Goal: Task Accomplishment & Management: Manage account settings

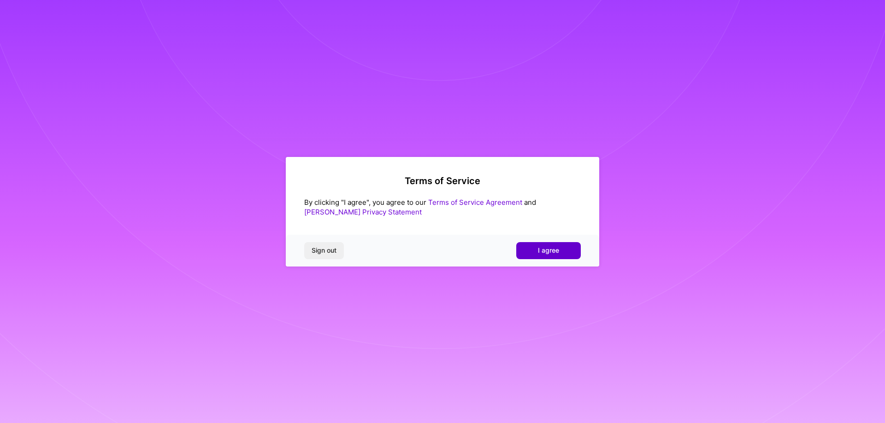
click at [554, 245] on button "I agree" at bounding box center [548, 250] width 65 height 17
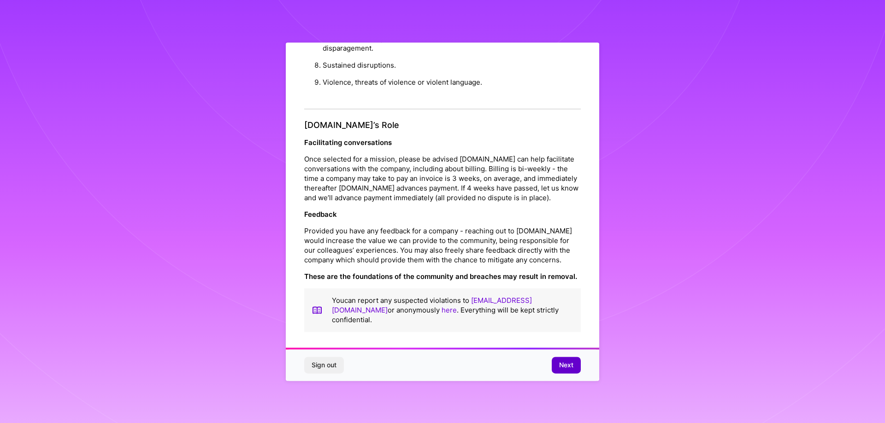
scroll to position [2, 0]
click at [566, 372] on button "Next" at bounding box center [566, 365] width 29 height 17
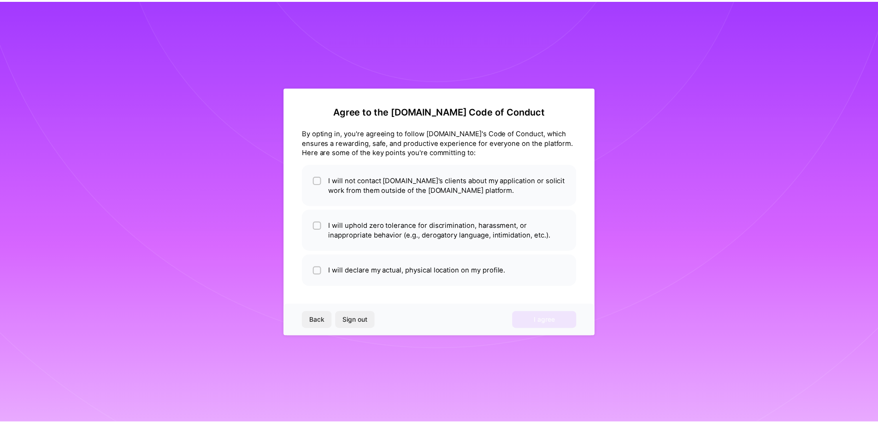
scroll to position [0, 0]
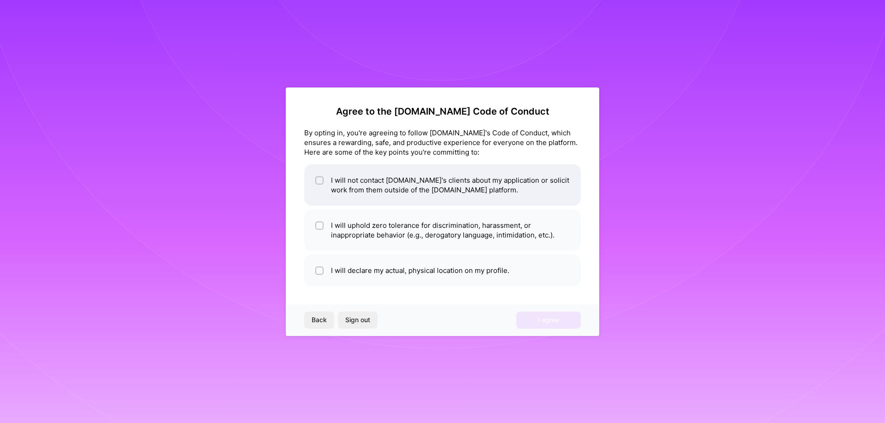
click at [333, 195] on li "I will not contact [DOMAIN_NAME]'s clients about my application or solicit work…" at bounding box center [442, 185] width 276 height 41
checkbox input "true"
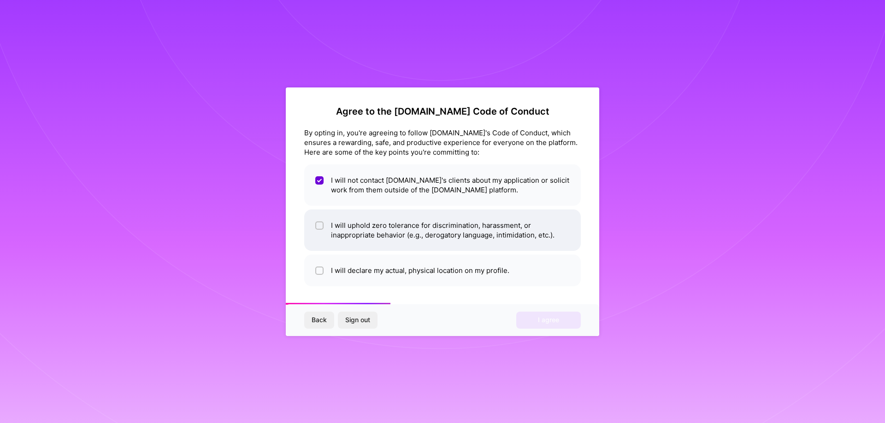
click at [402, 240] on li "I will uphold zero tolerance for discrimination, harassment, or inappropriate b…" at bounding box center [442, 230] width 276 height 41
checkbox input "true"
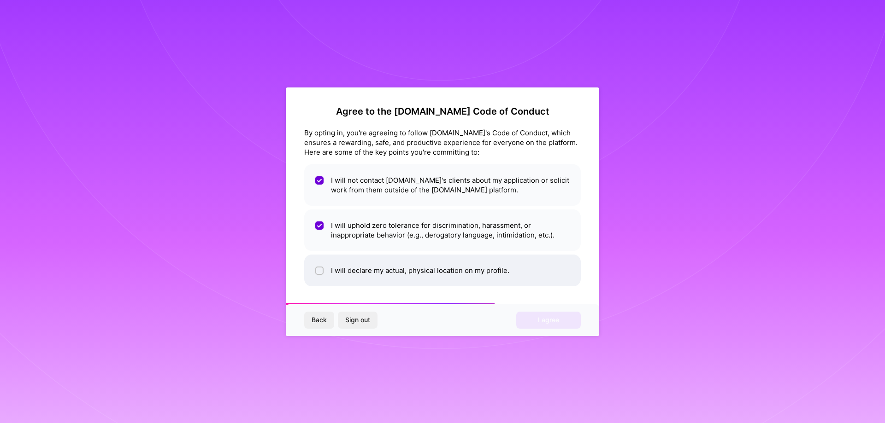
click at [438, 280] on li "I will declare my actual, physical location on my profile." at bounding box center [442, 271] width 276 height 32
checkbox input "true"
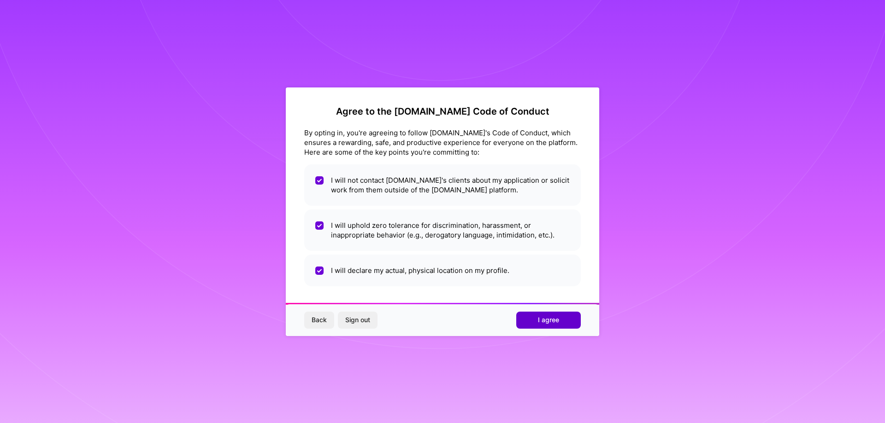
click at [561, 320] on button "I agree" at bounding box center [548, 320] width 65 height 17
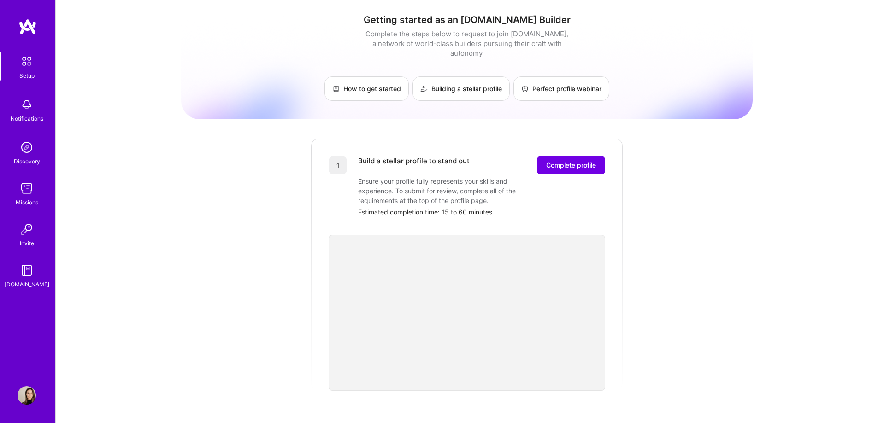
click at [32, 155] on img at bounding box center [27, 147] width 18 height 18
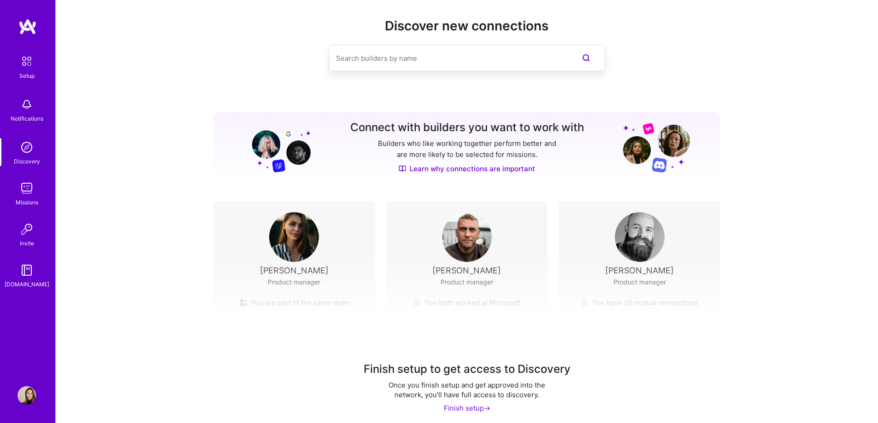
scroll to position [17, 0]
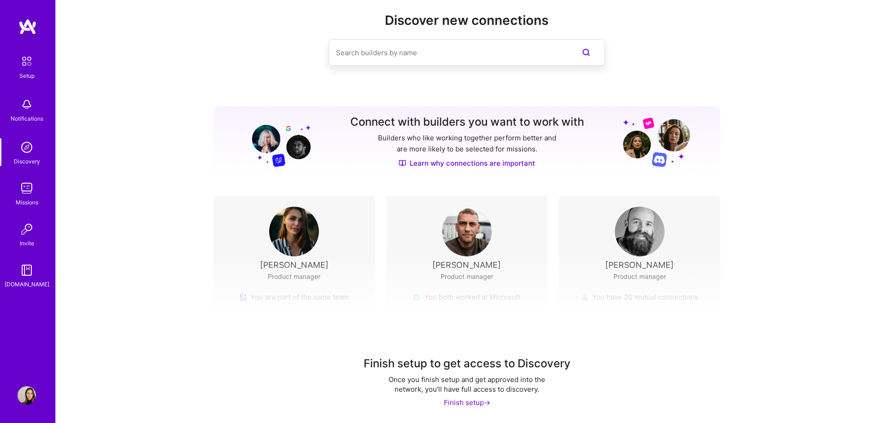
click at [303, 235] on img at bounding box center [294, 232] width 50 height 50
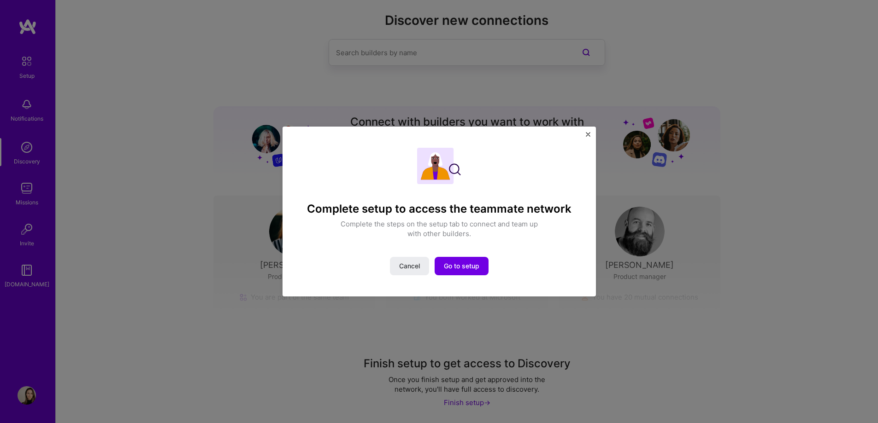
drag, startPoint x: 225, startPoint y: 227, endPoint x: 230, endPoint y: 227, distance: 5.1
click at [229, 228] on div "Complete setup to access the teammate network Complete the steps on the setup t…" at bounding box center [439, 211] width 878 height 423
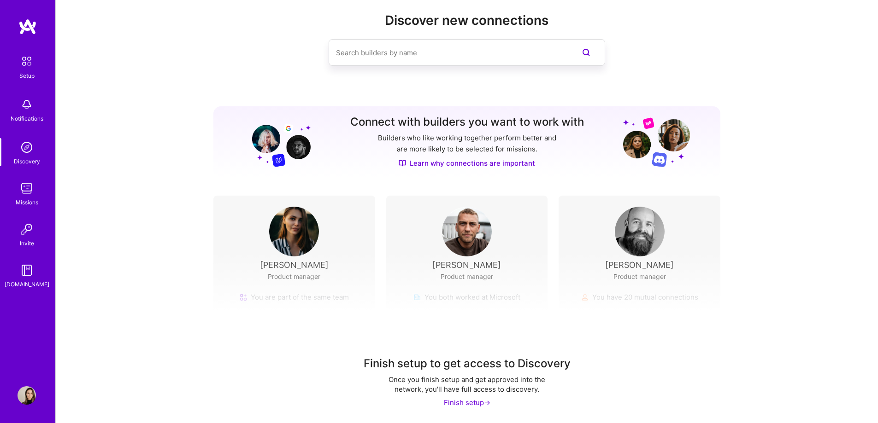
click at [40, 197] on link "Missions" at bounding box center [26, 193] width 57 height 28
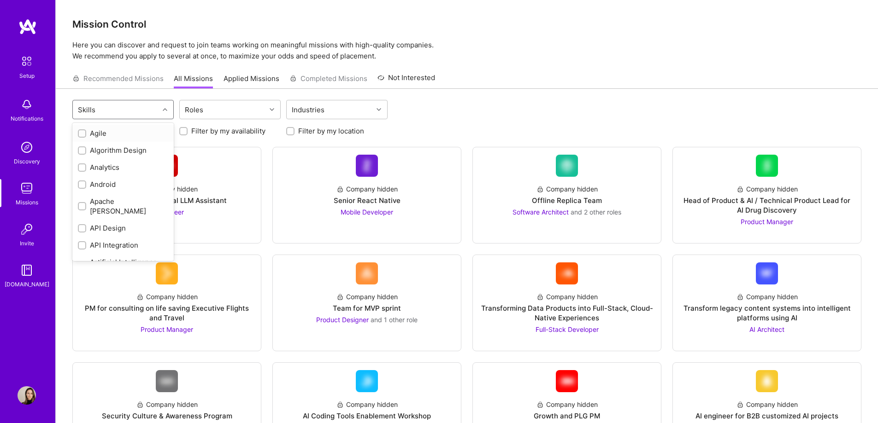
click at [104, 111] on div "Skills" at bounding box center [116, 109] width 86 height 18
drag, startPoint x: 235, startPoint y: 104, endPoint x: 230, endPoint y: 104, distance: 4.6
click at [235, 104] on div "Roles" at bounding box center [223, 109] width 86 height 18
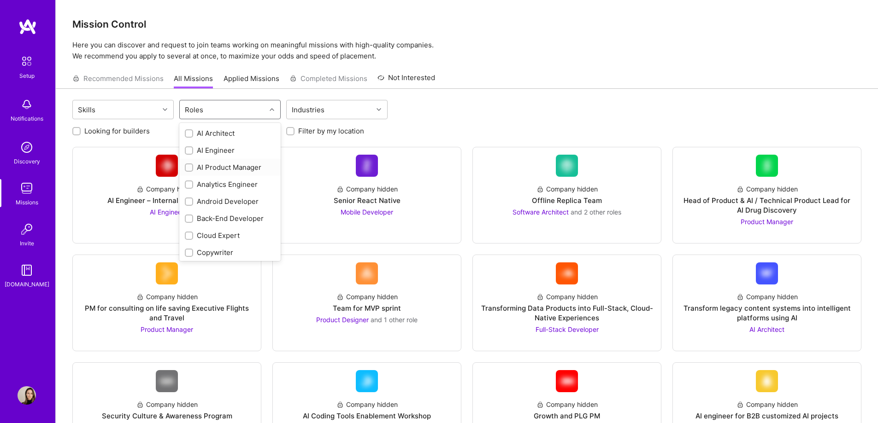
click at [191, 167] on input "checkbox" at bounding box center [190, 168] width 6 height 6
checkbox input "true"
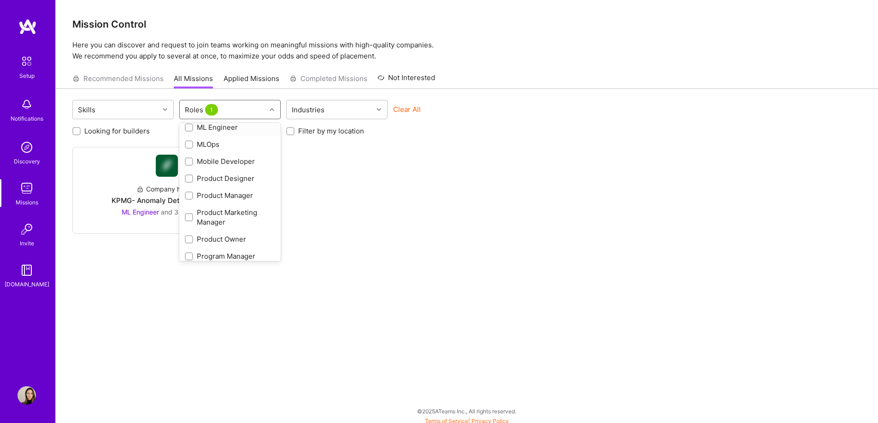
scroll to position [369, 0]
click at [188, 181] on input "checkbox" at bounding box center [190, 184] width 6 height 6
checkbox input "true"
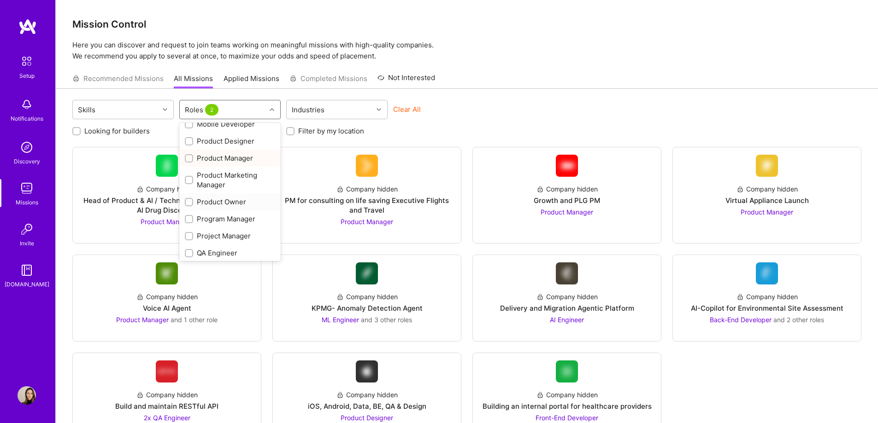
scroll to position [415, 0]
click at [197, 175] on div "Product Owner" at bounding box center [229, 181] width 101 height 17
checkbox input "true"
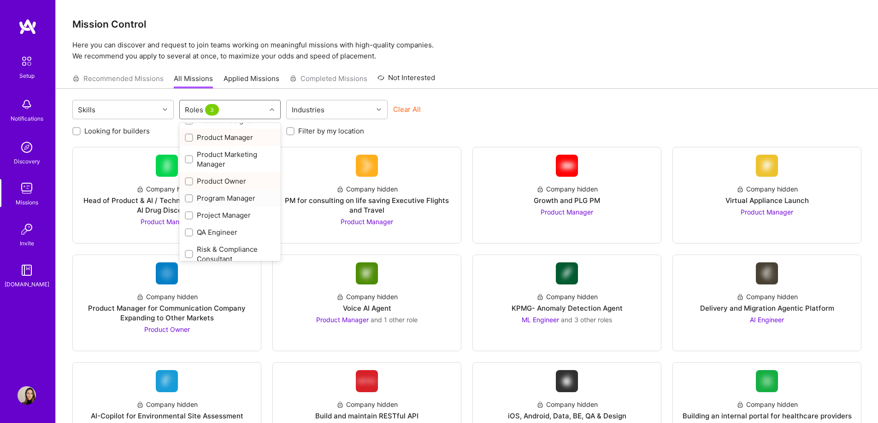
click at [195, 194] on div "Program Manager" at bounding box center [230, 199] width 90 height 10
checkbox input "true"
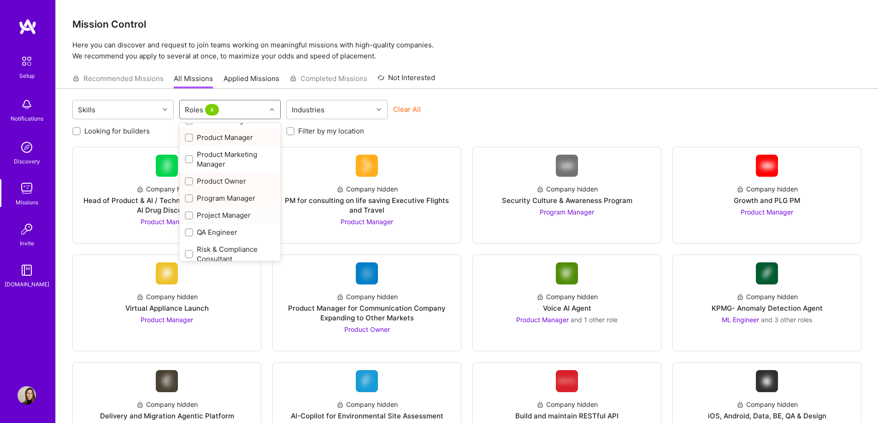
click at [202, 212] on div "Project Manager" at bounding box center [230, 216] width 90 height 10
checkbox input "true"
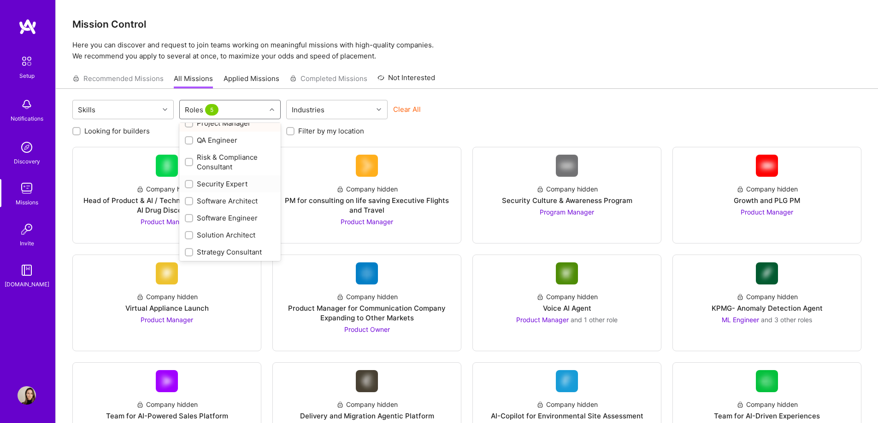
scroll to position [525, 0]
click at [246, 235] on div "Strategy Consultant" at bounding box center [230, 234] width 90 height 10
checkbox input "true"
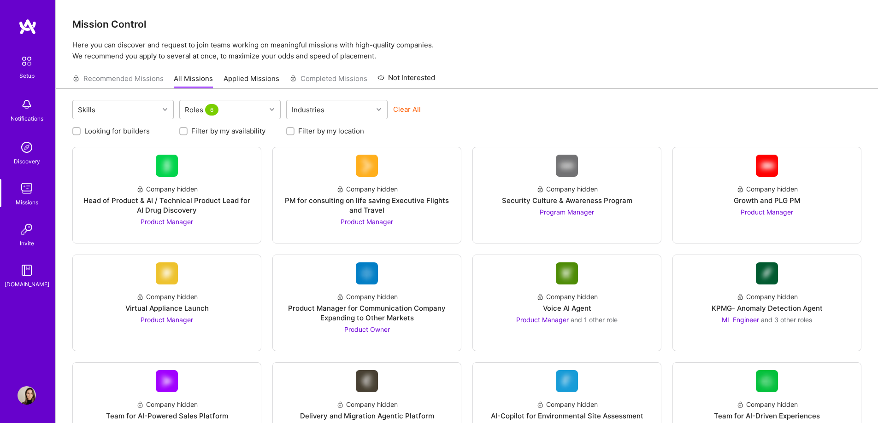
click at [444, 119] on div "Clear All" at bounding box center [443, 113] width 101 height 17
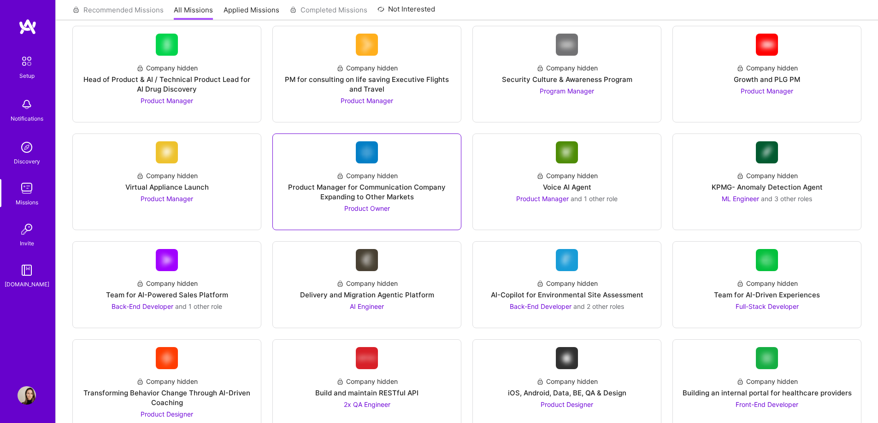
scroll to position [156, 0]
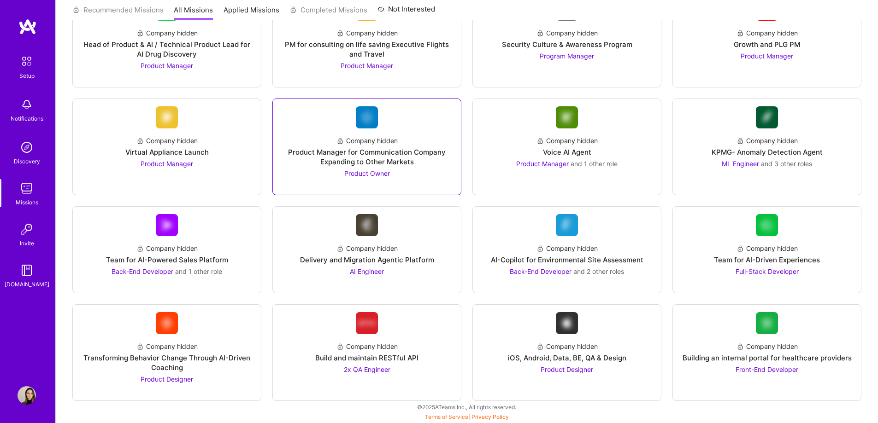
click at [361, 179] on div at bounding box center [366, 181] width 173 height 7
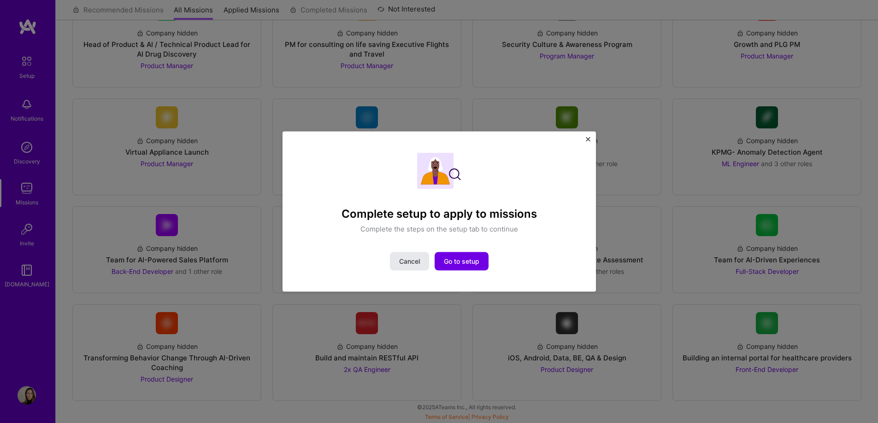
click at [401, 254] on button "Cancel" at bounding box center [409, 262] width 39 height 18
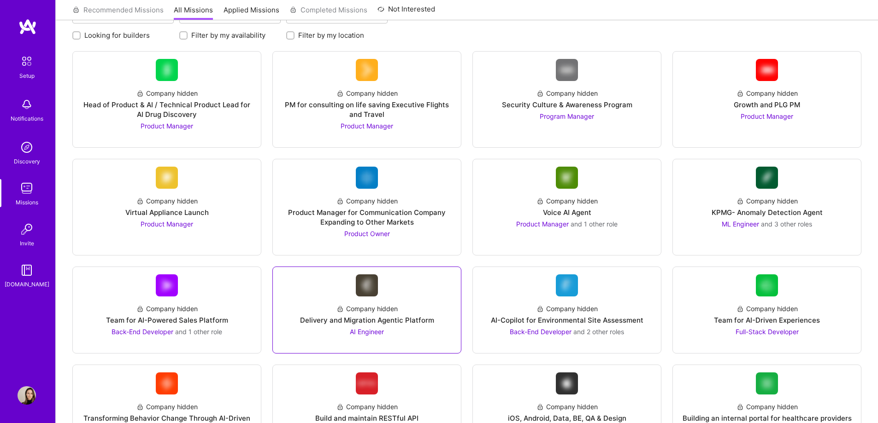
scroll to position [0, 0]
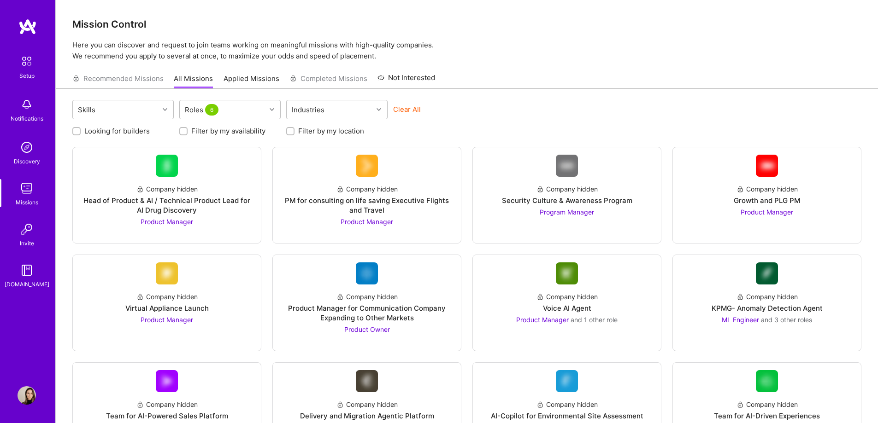
click at [29, 70] on img at bounding box center [26, 61] width 19 height 19
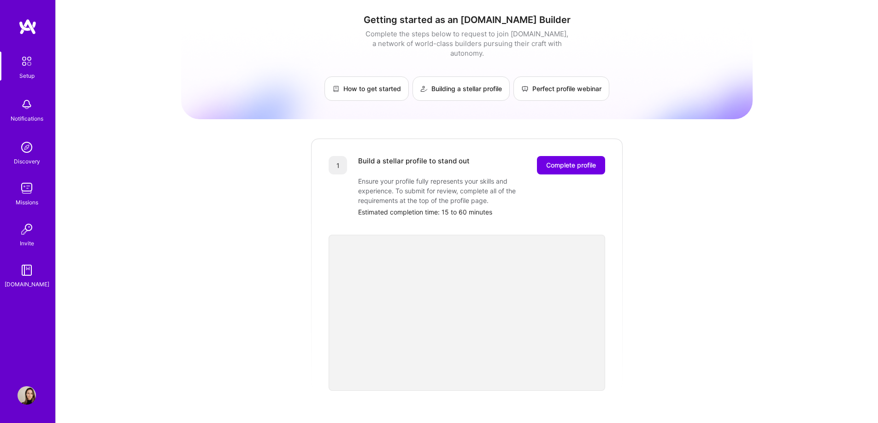
click at [26, 400] on img at bounding box center [27, 396] width 18 height 18
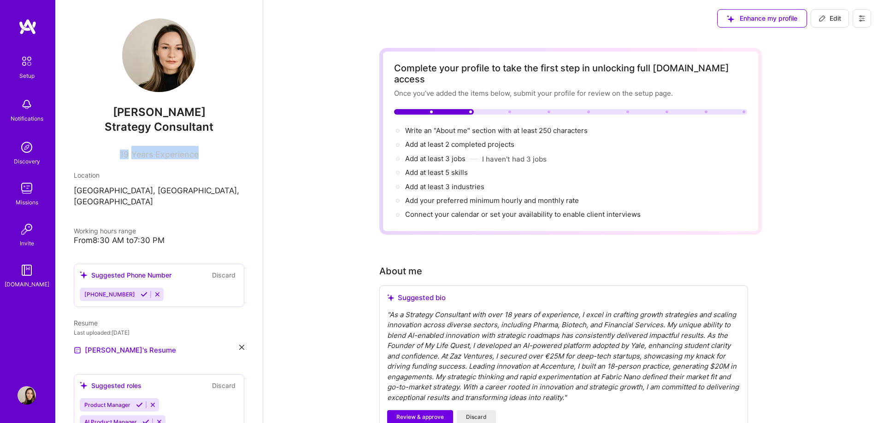
drag, startPoint x: 110, startPoint y: 156, endPoint x: 219, endPoint y: 155, distance: 109.7
click at [219, 155] on div "19 Years Experience" at bounding box center [159, 152] width 170 height 13
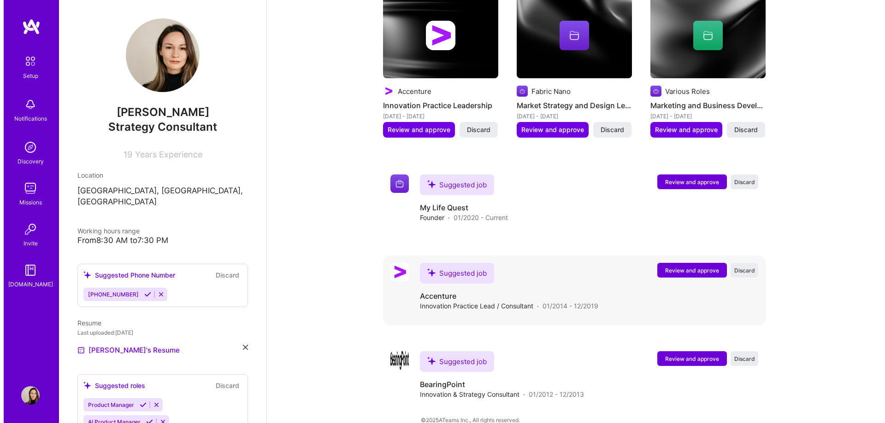
scroll to position [702, 0]
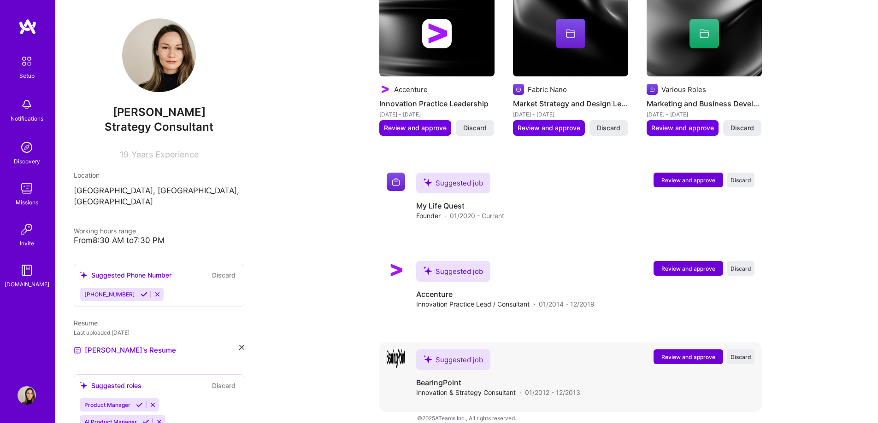
click at [684, 353] on span "Review and approve" at bounding box center [688, 357] width 54 height 8
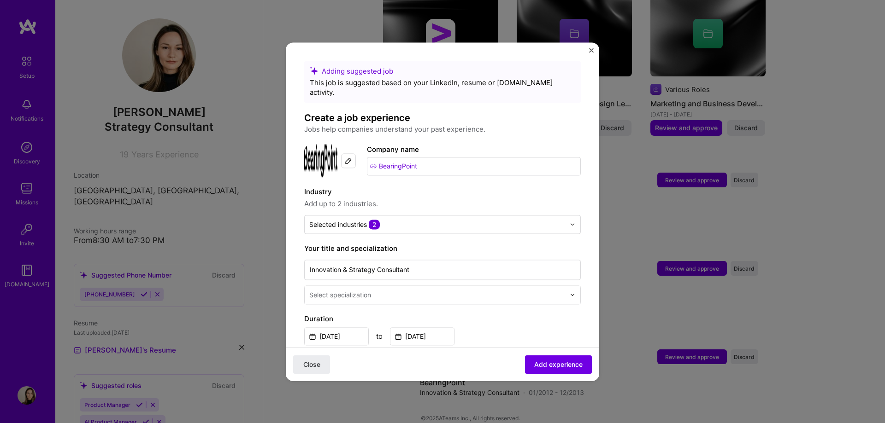
click at [346, 157] on img at bounding box center [348, 160] width 7 height 7
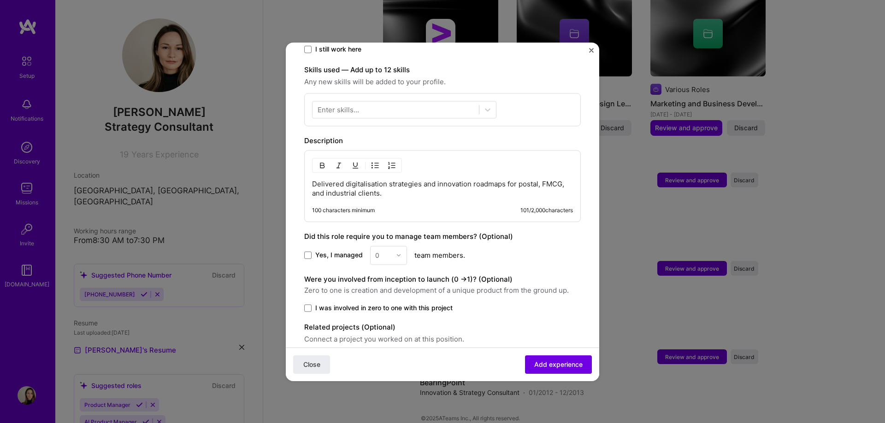
scroll to position [337, 0]
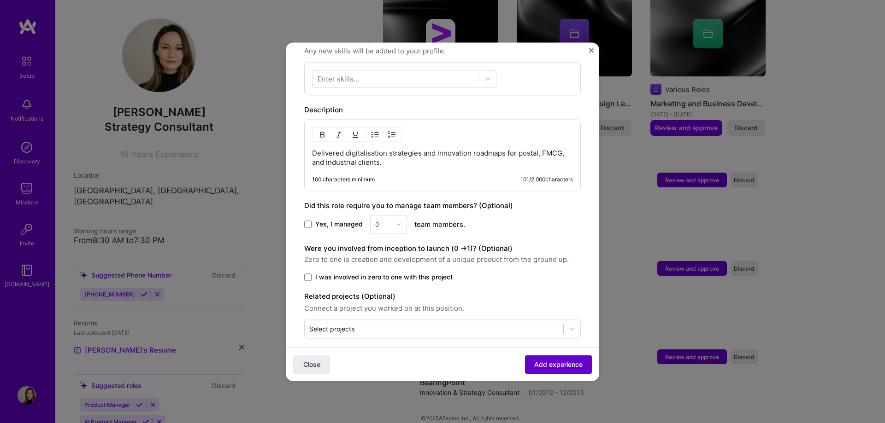
click at [570, 372] on button "Add experience" at bounding box center [558, 364] width 67 height 18
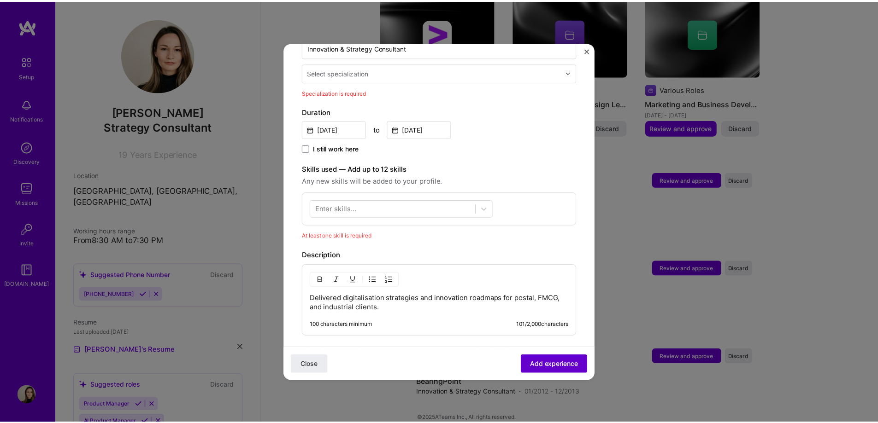
scroll to position [191, 0]
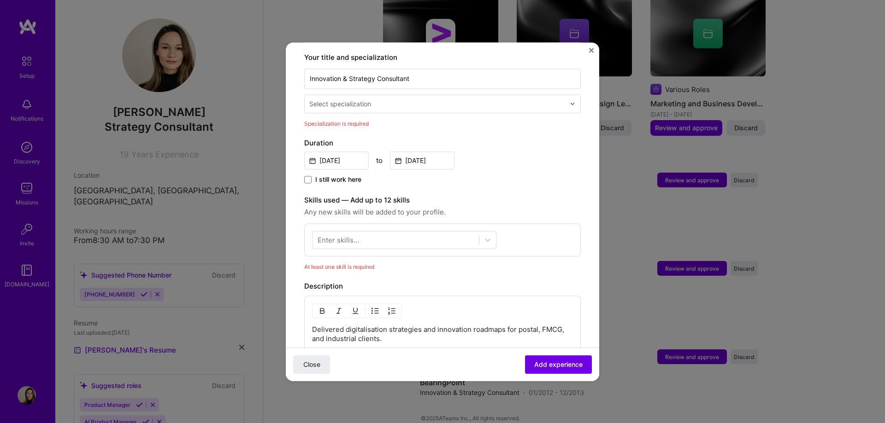
click at [590, 52] on img "Close" at bounding box center [591, 50] width 5 height 5
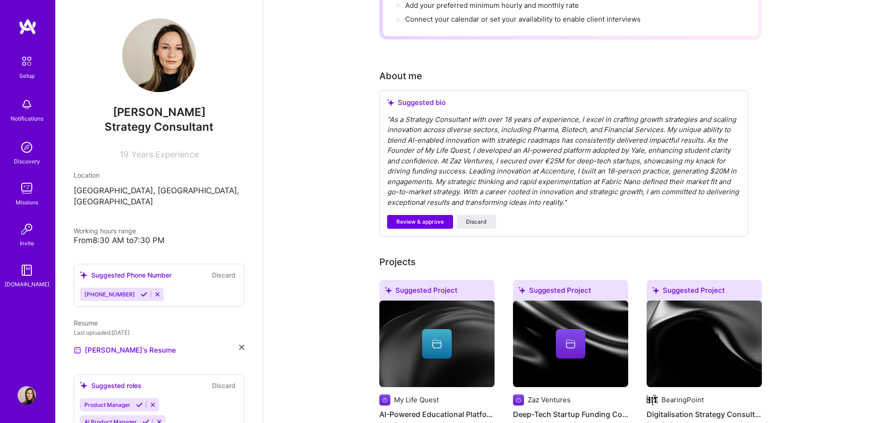
scroll to position [0, 0]
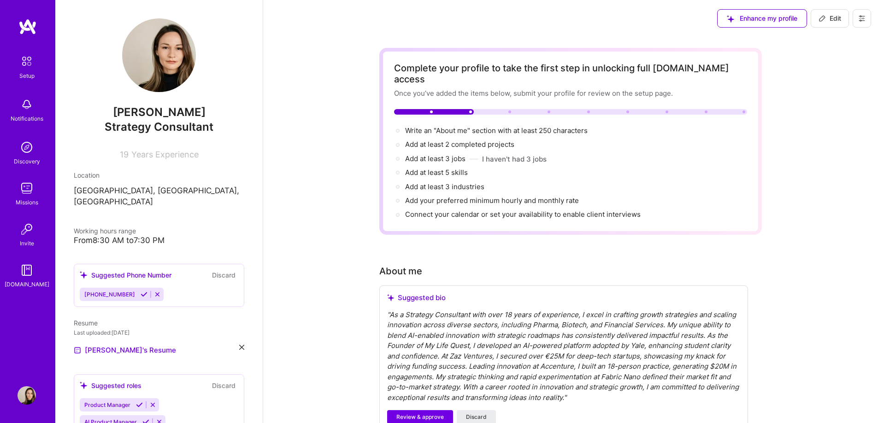
click at [745, 34] on div "Enhance my profile Edit" at bounding box center [794, 18] width 168 height 37
click at [746, 21] on div "Enhance my profile" at bounding box center [762, 18] width 90 height 18
click at [21, 390] on img at bounding box center [27, 396] width 18 height 18
click at [22, 390] on img at bounding box center [27, 396] width 18 height 18
click at [855, 14] on button at bounding box center [861, 18] width 18 height 18
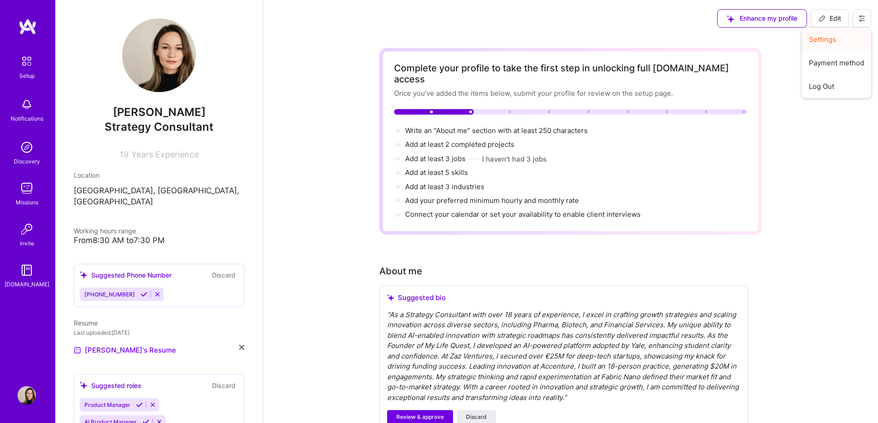
click at [830, 38] on button "Settings" at bounding box center [836, 40] width 69 height 24
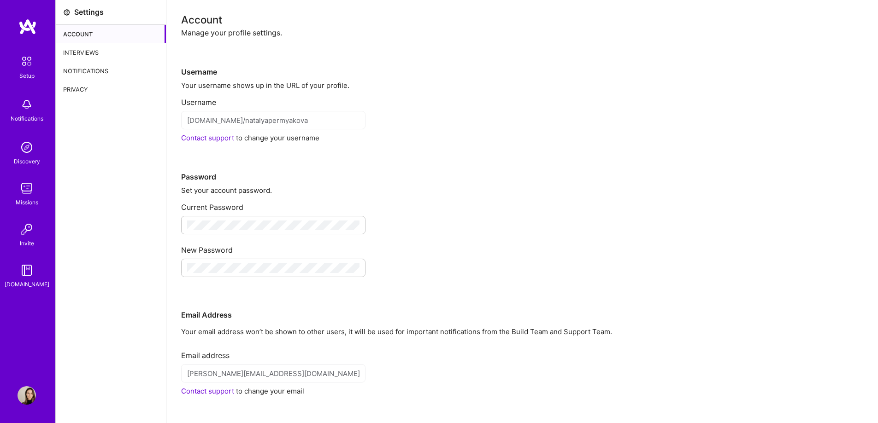
click at [86, 30] on div "Account" at bounding box center [111, 34] width 110 height 18
click at [90, 69] on div "Notifications" at bounding box center [111, 71] width 110 height 18
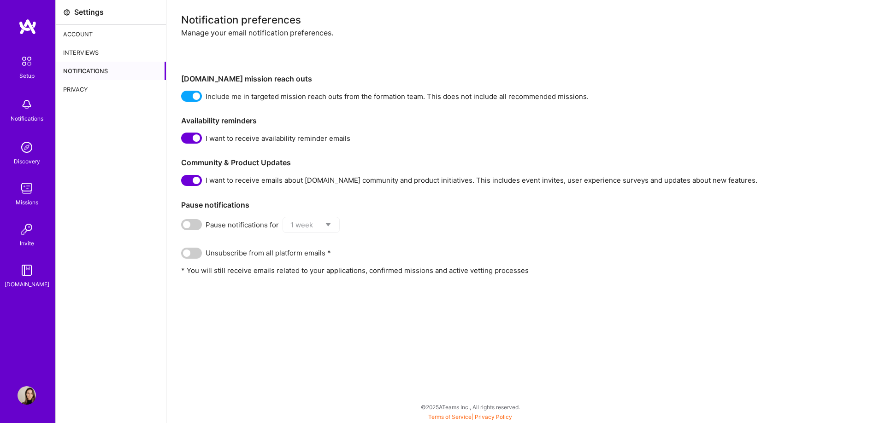
click at [26, 368] on div "Setup Notifications Discovery Missions Invite [DOMAIN_NAME]" at bounding box center [27, 195] width 55 height 355
drag, startPoint x: 28, startPoint y: 377, endPoint x: 29, endPoint y: 387, distance: 9.3
click at [28, 379] on div "Setup Notifications Discovery Missions Invite [DOMAIN_NAME] Profile" at bounding box center [27, 211] width 55 height 423
click at [28, 408] on div "Setup Notifications Discovery Missions Invite [DOMAIN_NAME] Profile" at bounding box center [27, 211] width 55 height 423
click at [100, 52] on div "Interviews" at bounding box center [111, 52] width 110 height 18
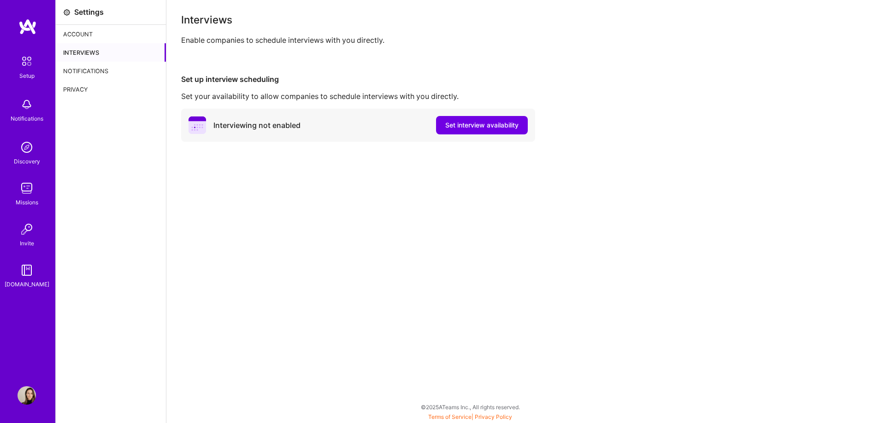
click at [90, 35] on div "Account" at bounding box center [111, 34] width 110 height 18
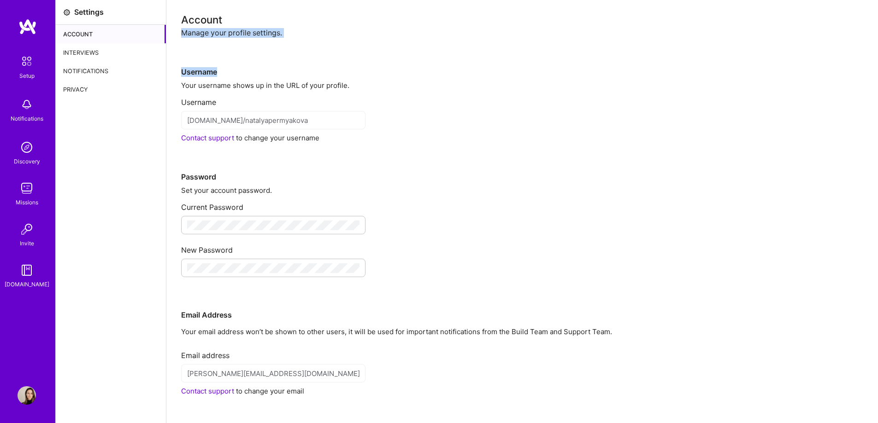
drag, startPoint x: 181, startPoint y: 29, endPoint x: 328, endPoint y: 38, distance: 147.7
click at [328, 38] on div "Account Manage your profile settings. Username Your username shows up in the UR…" at bounding box center [521, 237] width 711 height 474
click at [328, 38] on div "Username" at bounding box center [522, 57] width 682 height 39
click at [86, 53] on div "Interviews" at bounding box center [111, 52] width 110 height 18
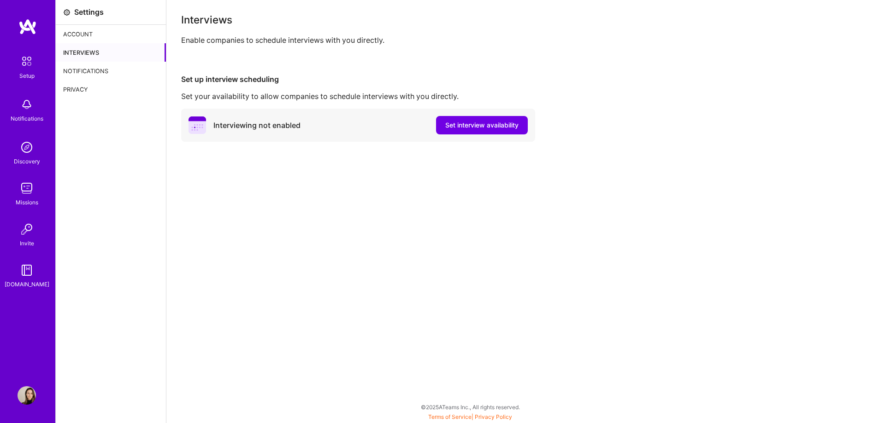
click at [92, 95] on div "Privacy" at bounding box center [111, 89] width 110 height 18
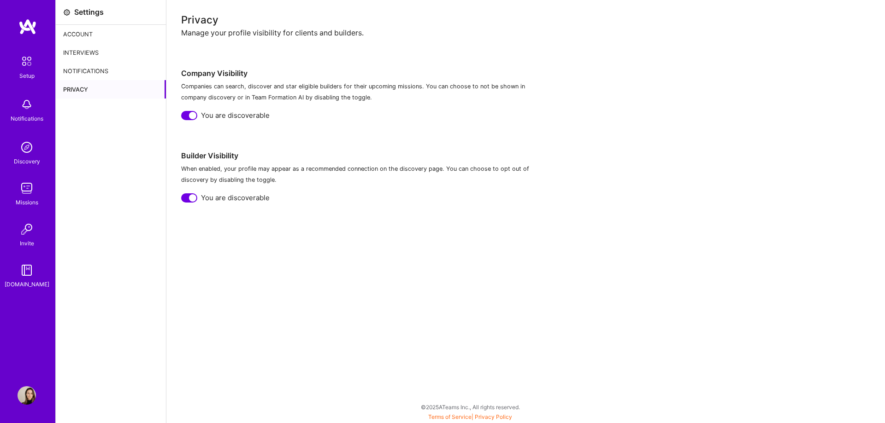
click at [89, 85] on div "Privacy" at bounding box center [111, 89] width 110 height 18
click at [91, 73] on div "Notifications" at bounding box center [111, 71] width 110 height 18
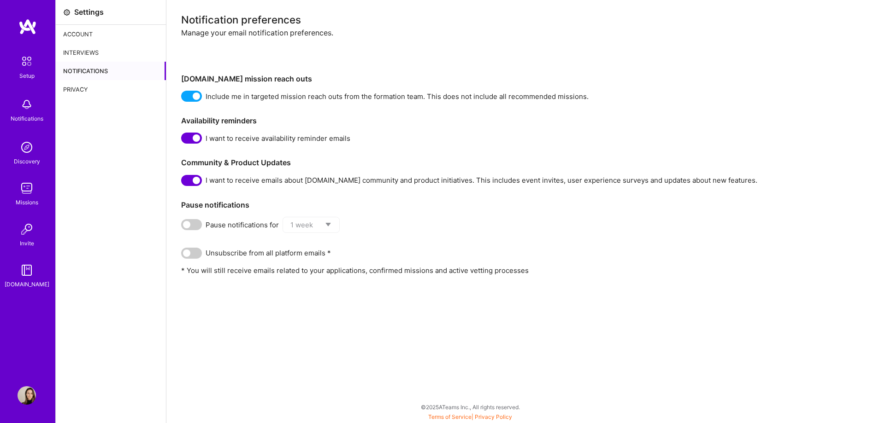
click at [91, 59] on div "Interviews" at bounding box center [111, 52] width 110 height 18
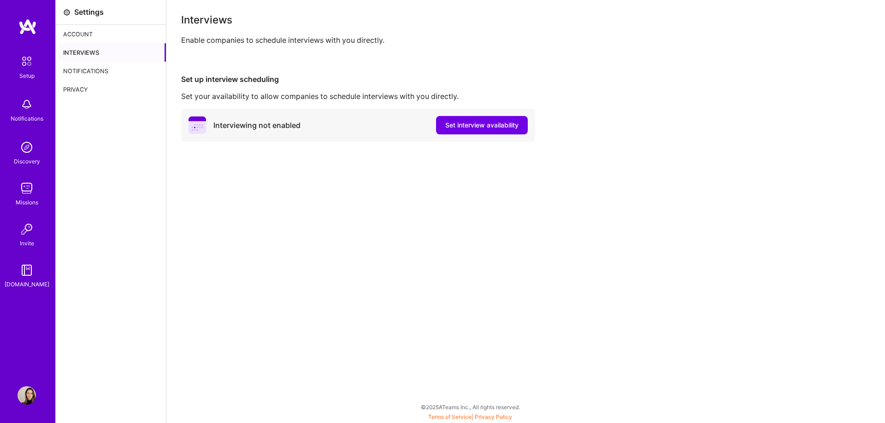
click at [91, 35] on div "Account" at bounding box center [111, 34] width 110 height 18
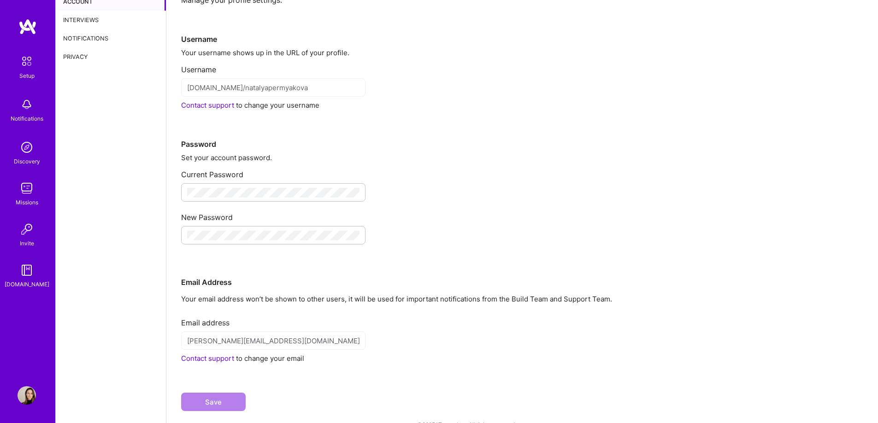
scroll to position [50, 0]
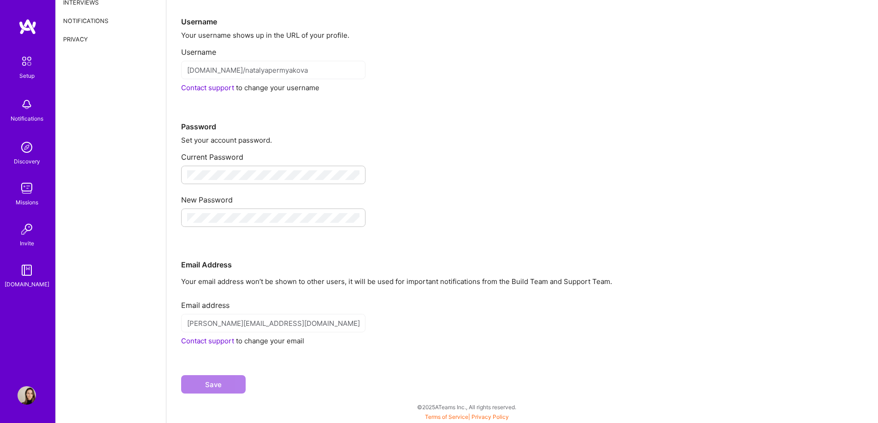
click at [207, 341] on link "Contact support" at bounding box center [207, 341] width 53 height 9
